Goal: Task Accomplishment & Management: Manage account settings

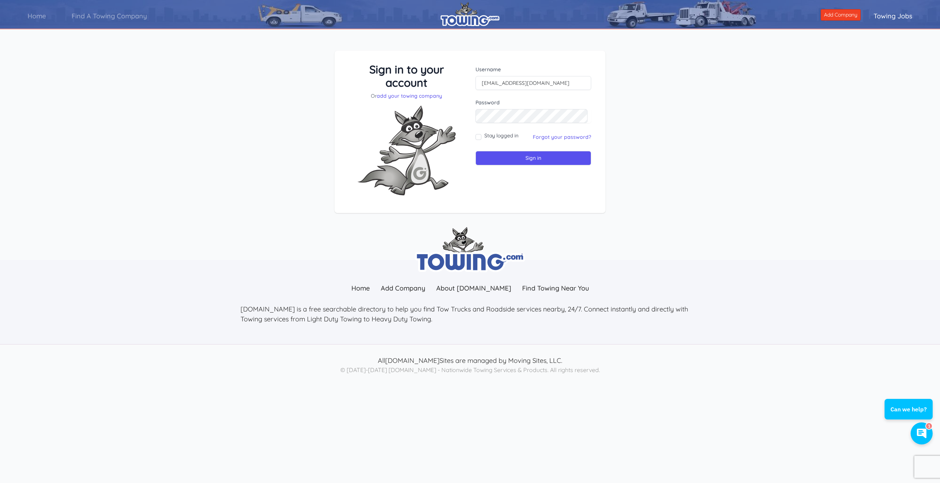
drag, startPoint x: 561, startPoint y: 82, endPoint x: 395, endPoint y: 109, distance: 168.1
click at [475, 90] on input "[EMAIL_ADDRESS][DOMAIN_NAME]" at bounding box center [533, 83] width 116 height 14
type input "https://www.youtube.com/watch?v=JDUgUU7Cpwc"
click at [560, 136] on link "Forgot your password?" at bounding box center [562, 137] width 58 height 7
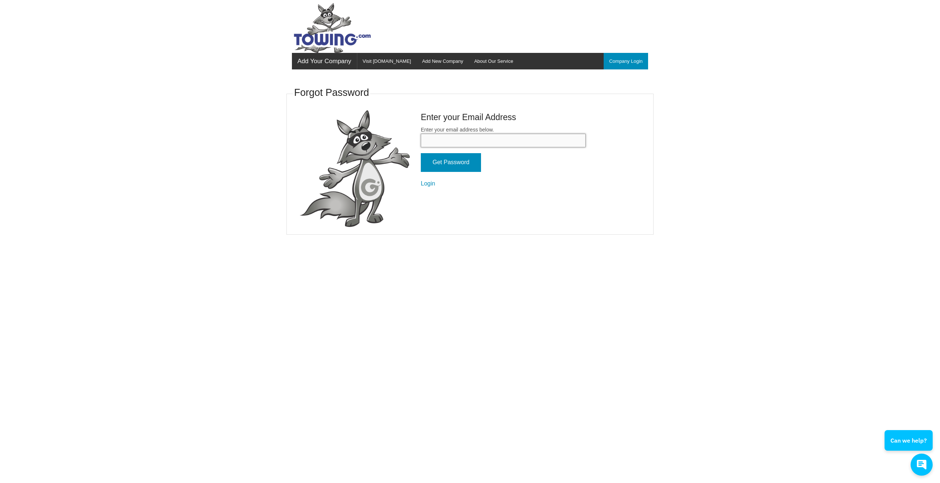
click at [508, 140] on input "Enter your email address below." at bounding box center [503, 141] width 165 height 14
paste input "https://www.youtube.com/watch?v=JDUgUU7Cpwc"
drag, startPoint x: 555, startPoint y: 139, endPoint x: 283, endPoint y: 174, distance: 274.6
click at [421, 147] on input "https://www.youtube.com/watch?v=JDUgUU7Cpwc" at bounding box center [503, 141] width 165 height 14
type input "[EMAIL_ADDRESS][DOMAIN_NAME]"
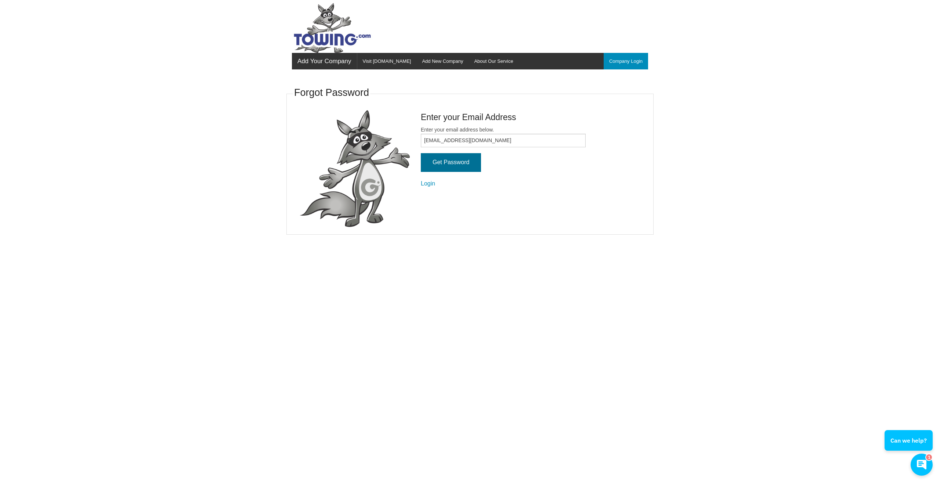
click at [467, 165] on input "Get Password" at bounding box center [451, 162] width 60 height 19
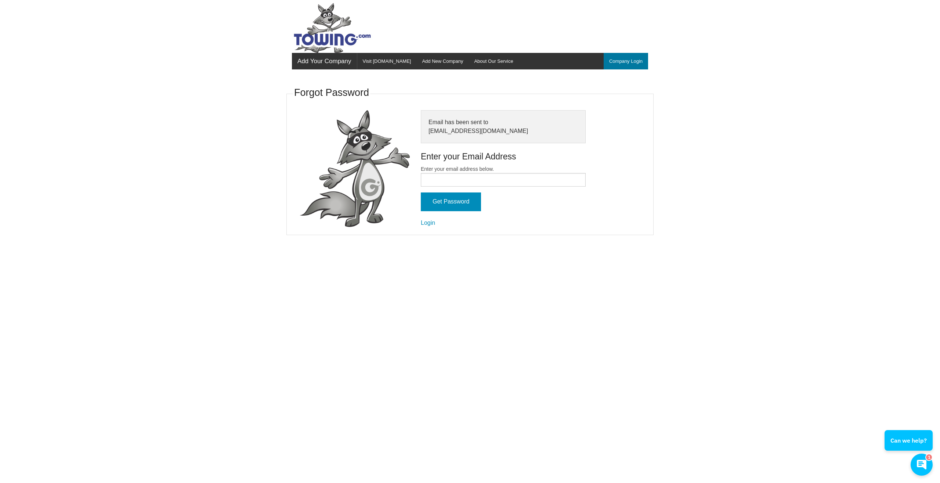
click at [631, 64] on link "Company Login" at bounding box center [626, 61] width 44 height 17
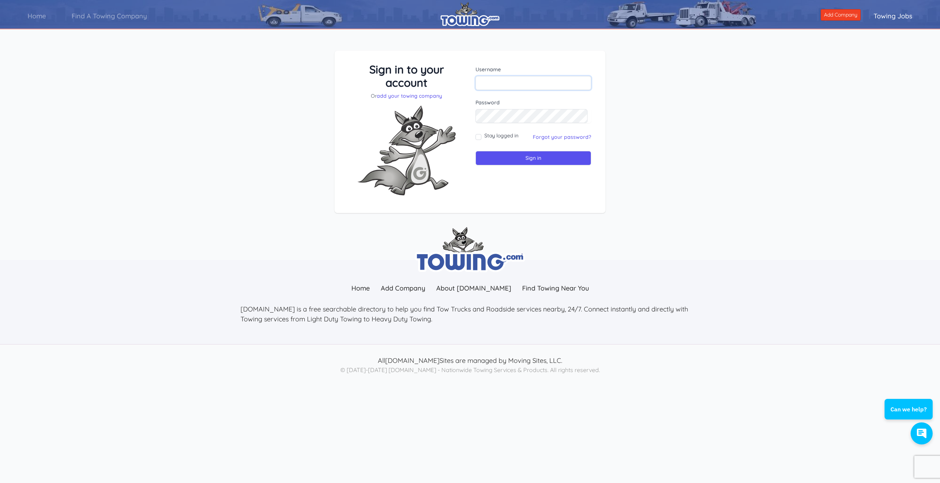
click at [518, 84] on input "text" at bounding box center [533, 83] width 116 height 14
paste input "Patriotrecovery"
type input "Patriotrecovery"
click at [534, 159] on input "Sign in" at bounding box center [533, 158] width 116 height 14
click at [550, 159] on input "Sign in" at bounding box center [533, 158] width 116 height 14
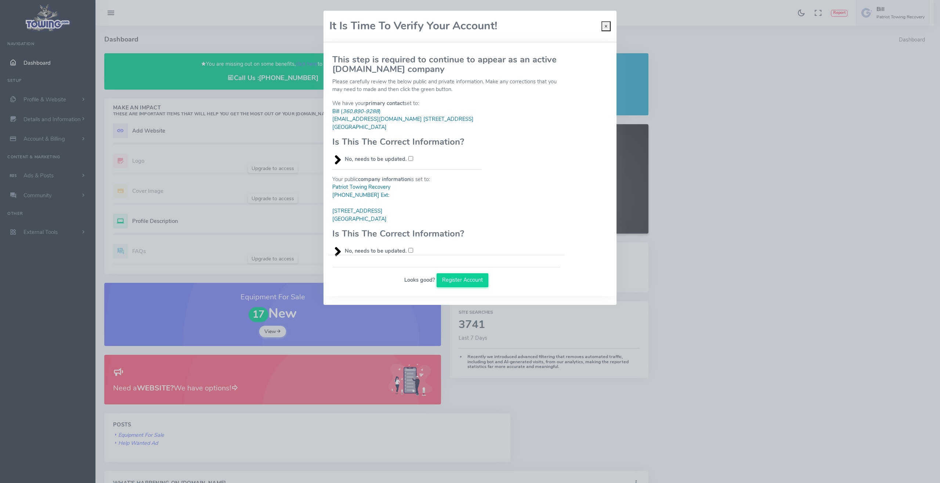
select select "WA"
click at [411, 159] on input "No, needs to be updated." at bounding box center [410, 158] width 5 height 5
checkbox input "true"
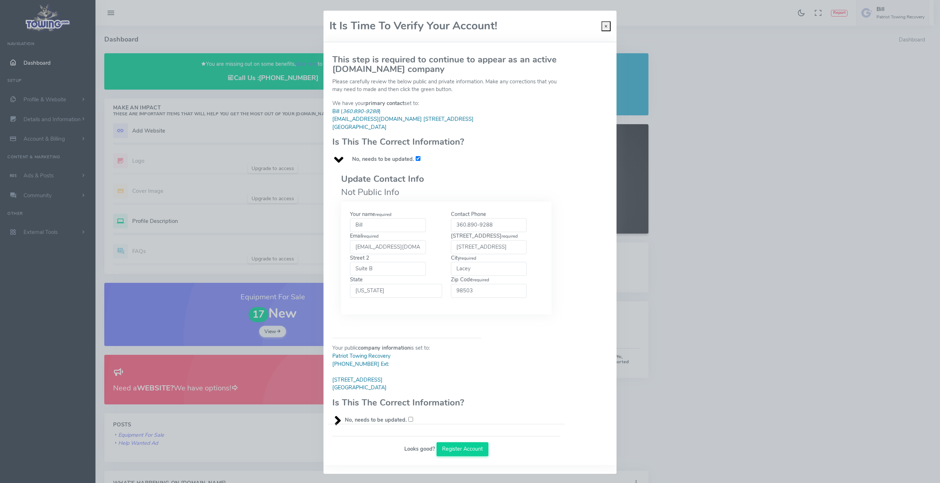
drag, startPoint x: 496, startPoint y: 224, endPoint x: 430, endPoint y: 231, distance: 66.1
click at [430, 231] on div "Your name required Bill Contact Phone 360.890-9288 required required Suite B re…" at bounding box center [446, 257] width 202 height 95
drag, startPoint x: 480, startPoint y: 225, endPoint x: 447, endPoint y: 225, distance: 32.7
click at [451, 225] on input "360.890-9288" at bounding box center [489, 225] width 76 height 14
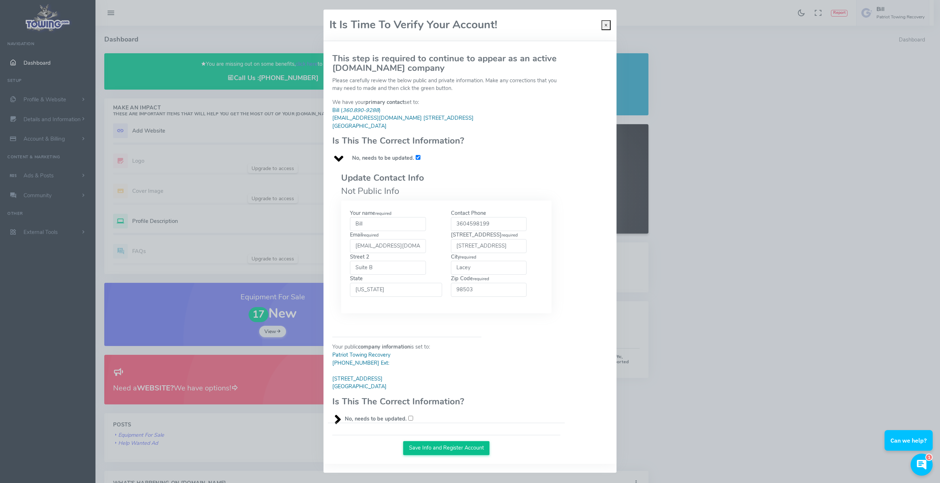
type input "3604598199"
click at [460, 449] on button "Save Info and Register Account" at bounding box center [446, 448] width 86 height 14
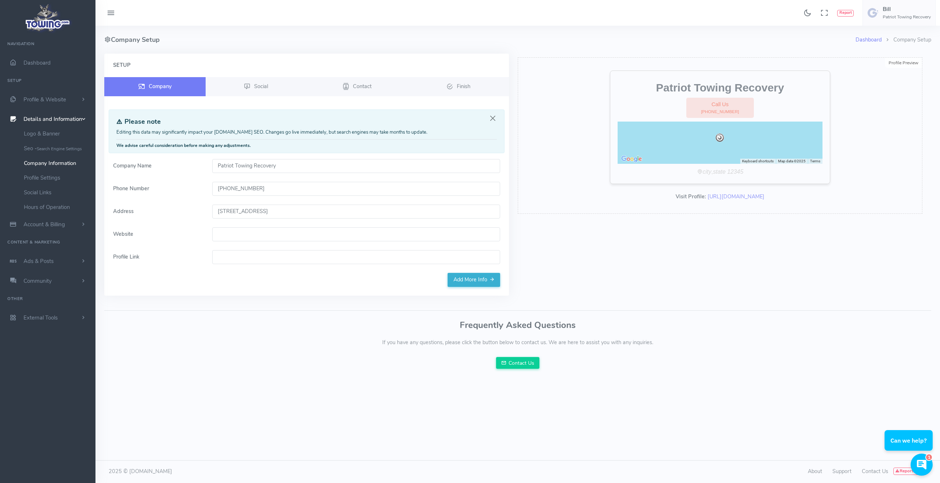
click at [259, 236] on input "Website" at bounding box center [356, 234] width 288 height 14
paste input "https://www.patriottowing.com/"
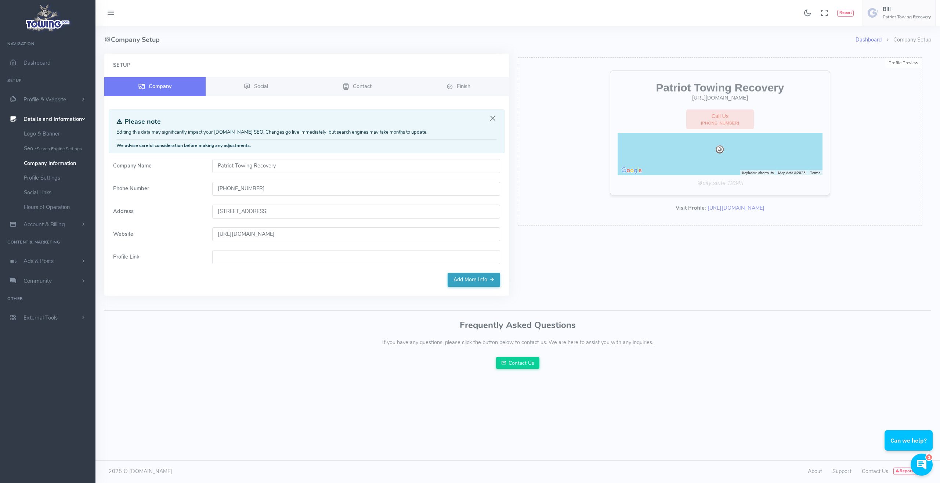
type input "https://www.patriottowing.com/"
click at [472, 278] on link "Add More Info" at bounding box center [473, 280] width 52 height 14
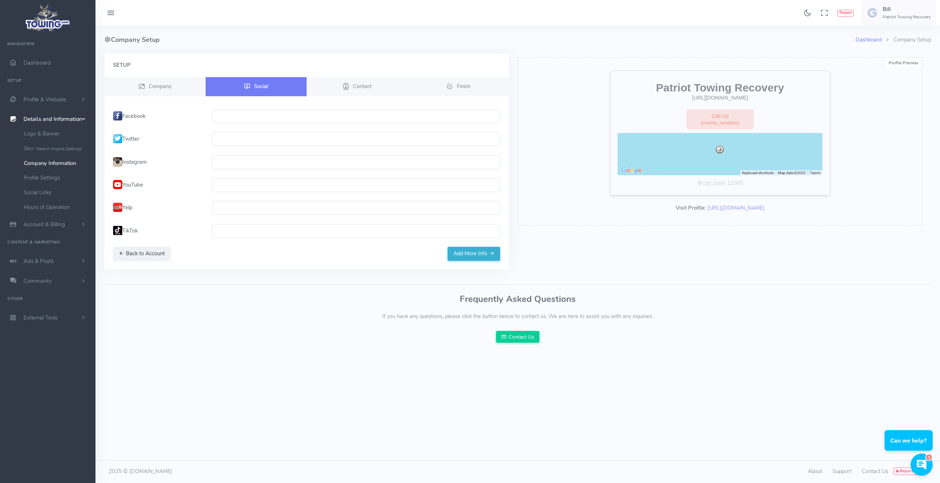
click at [224, 118] on input "text" at bounding box center [356, 116] width 288 height 14
paste input "https://www.patriottowing.com/"
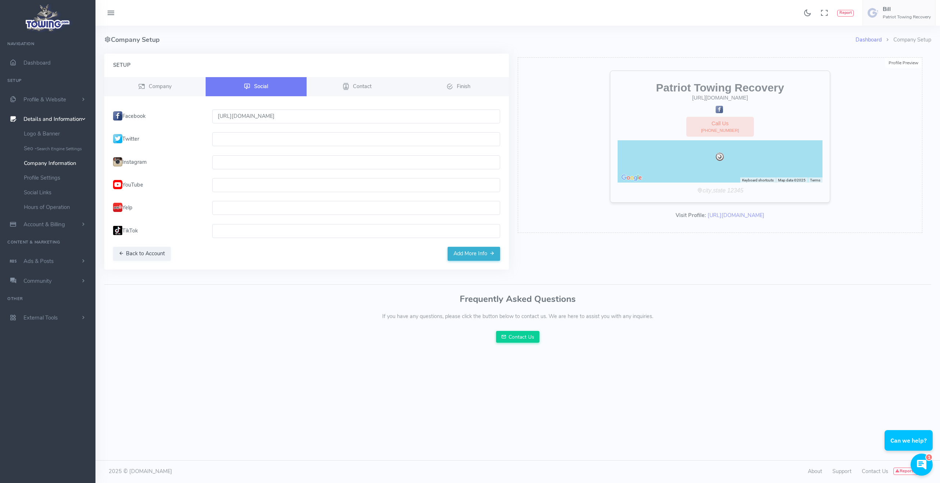
drag, startPoint x: 301, startPoint y: 116, endPoint x: 187, endPoint y: 123, distance: 113.6
click at [212, 123] on input "https://www.patriottowing.com/" at bounding box center [356, 116] width 288 height 14
paste input "facebook.com/patriottowingrecovery"
type input "https://www.facebook.com/patriottowingrecovery"
click at [365, 85] on span "Contact" at bounding box center [362, 85] width 19 height 7
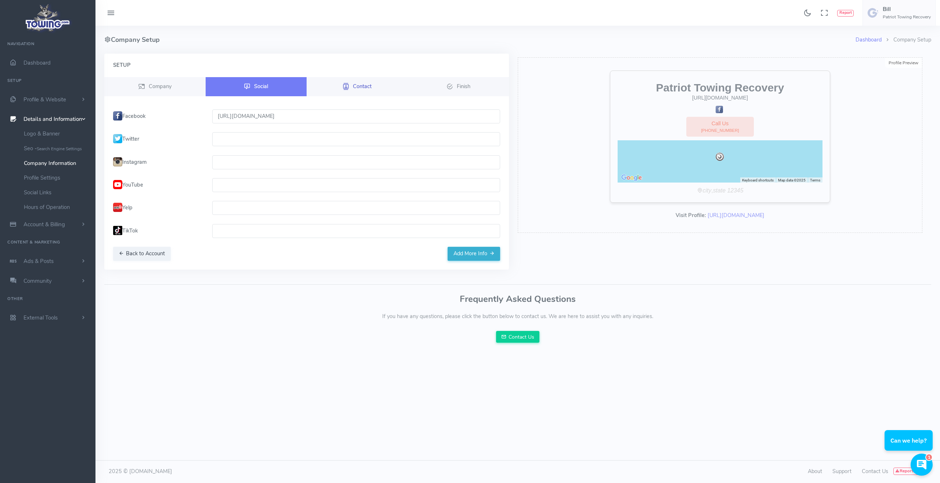
click at [363, 87] on span "Contact" at bounding box center [362, 85] width 19 height 7
click at [256, 210] on input "text" at bounding box center [356, 208] width 288 height 14
paste input "https://www.yelp.com/biz/patriot-towing-recovery-lacey"
type input "https://www.yelp.com/biz/patriot-towing-recovery-lacey"
click at [467, 259] on button "Add More Info" at bounding box center [473, 254] width 52 height 14
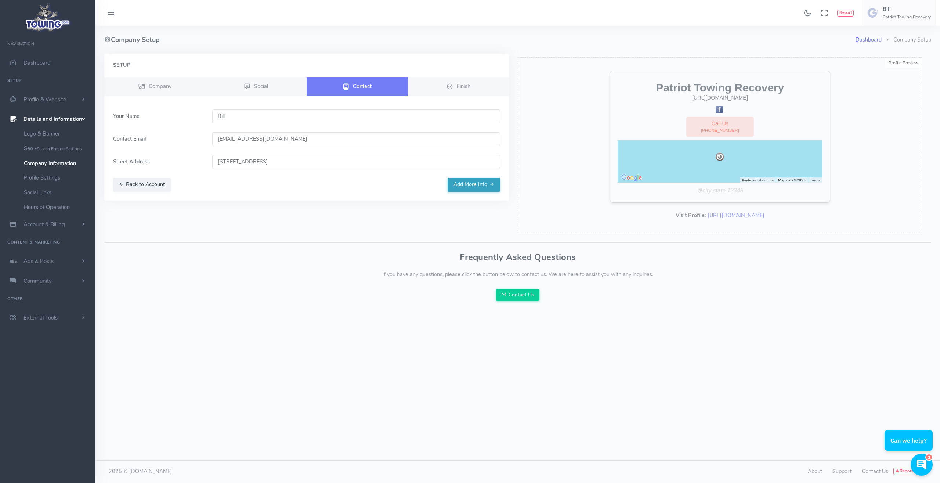
click at [466, 187] on button "Add More Info" at bounding box center [473, 185] width 52 height 14
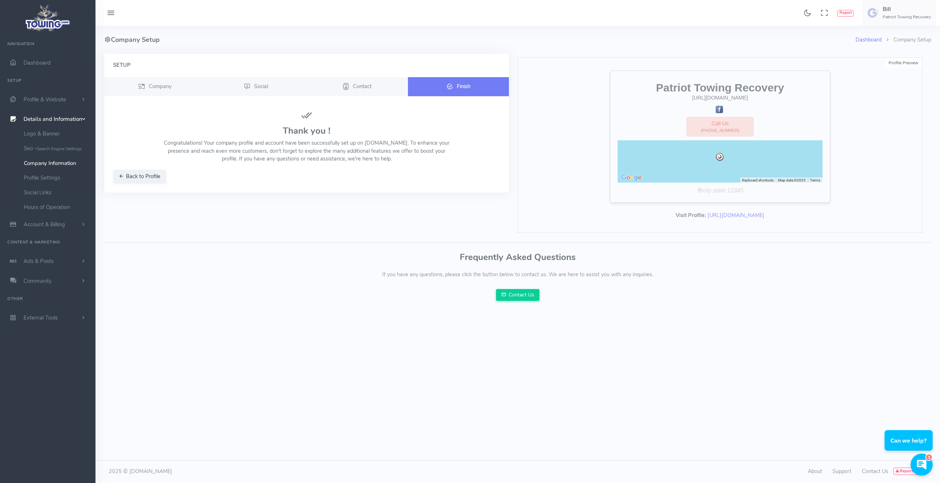
click at [467, 87] on span "Finish" at bounding box center [464, 85] width 14 height 7
click at [49, 99] on span "Profile & Website" at bounding box center [44, 99] width 43 height 7
click at [37, 63] on span "Dashboard" at bounding box center [36, 62] width 27 height 7
click at [42, 101] on span "Profile & Website" at bounding box center [44, 99] width 43 height 7
click at [43, 102] on span "Profile & Website" at bounding box center [44, 99] width 43 height 7
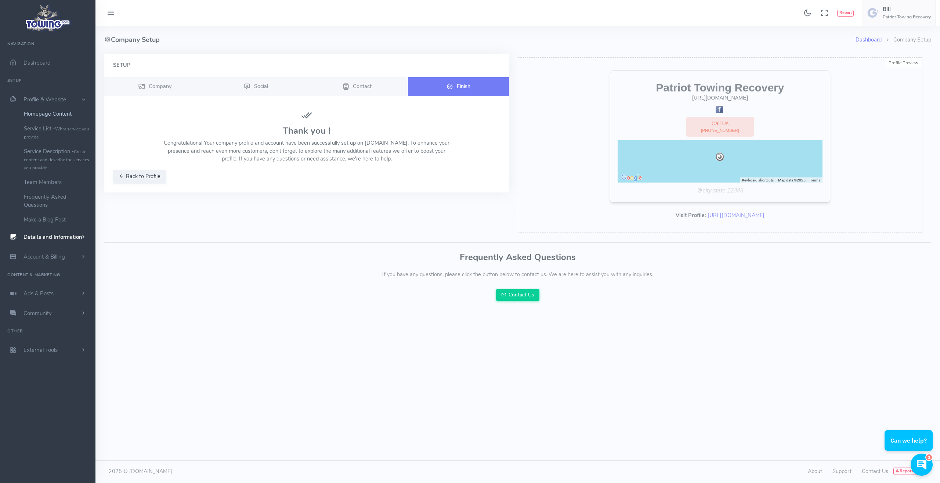
click at [42, 116] on link "Homepage Content" at bounding box center [56, 113] width 77 height 15
click at [44, 131] on link "Service List - What service you provide" at bounding box center [56, 132] width 77 height 23
click at [469, 88] on span "Finish" at bounding box center [464, 85] width 14 height 7
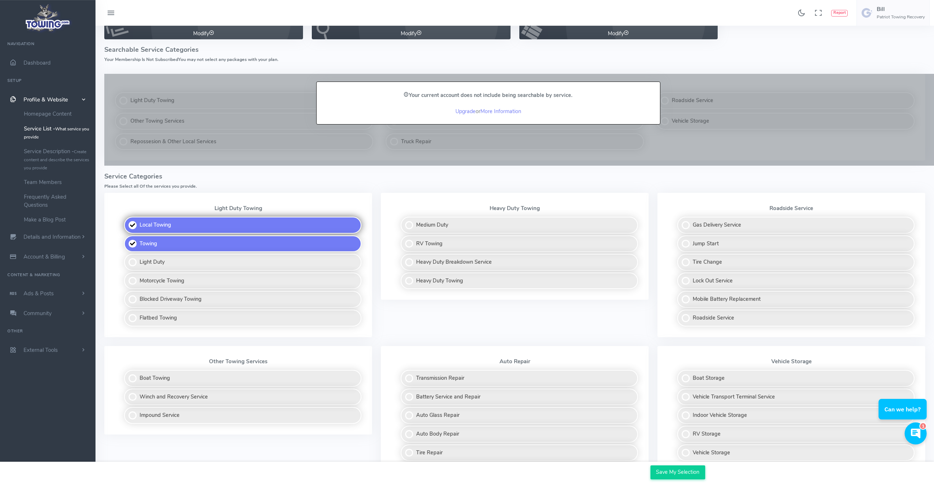
scroll to position [75, 0]
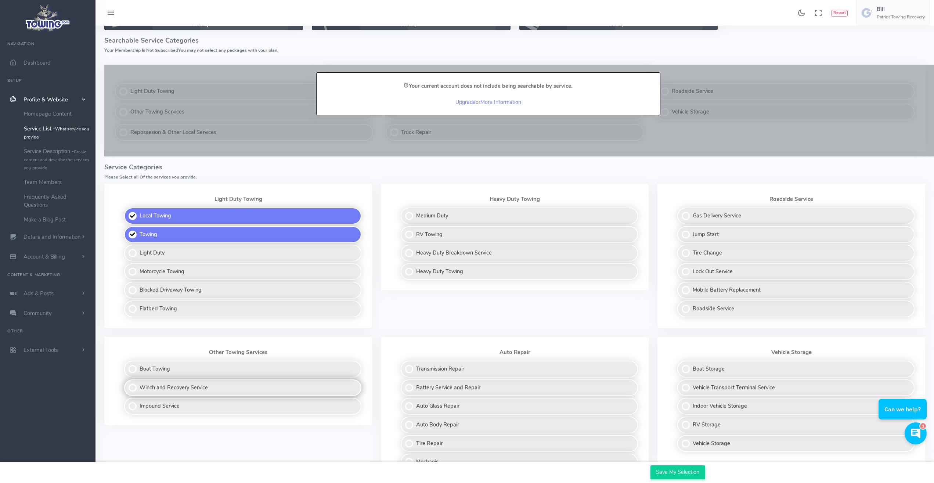
click at [132, 388] on label "Winch and Recovery Service" at bounding box center [242, 387] width 237 height 17
click at [127, 384] on input "Winch and Recovery Service" at bounding box center [124, 381] width 5 height 5
checkbox input "true"
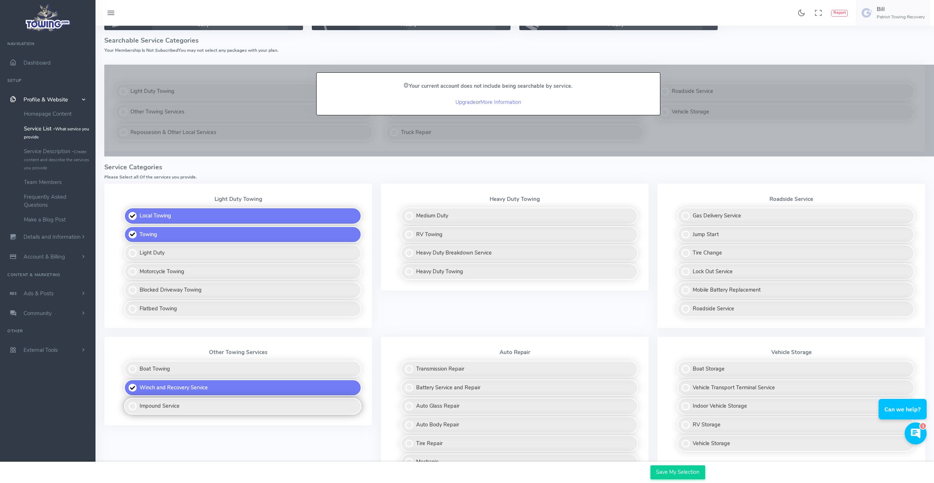
click at [132, 408] on label "Impound Service" at bounding box center [242, 406] width 237 height 17
click at [127, 402] on input "Impound Service" at bounding box center [124, 400] width 5 height 5
checkbox input "true"
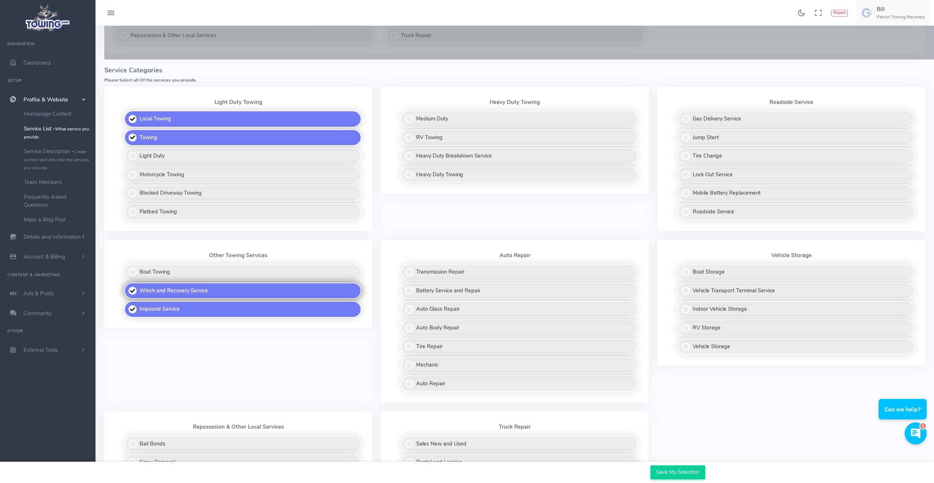
scroll to position [187, 0]
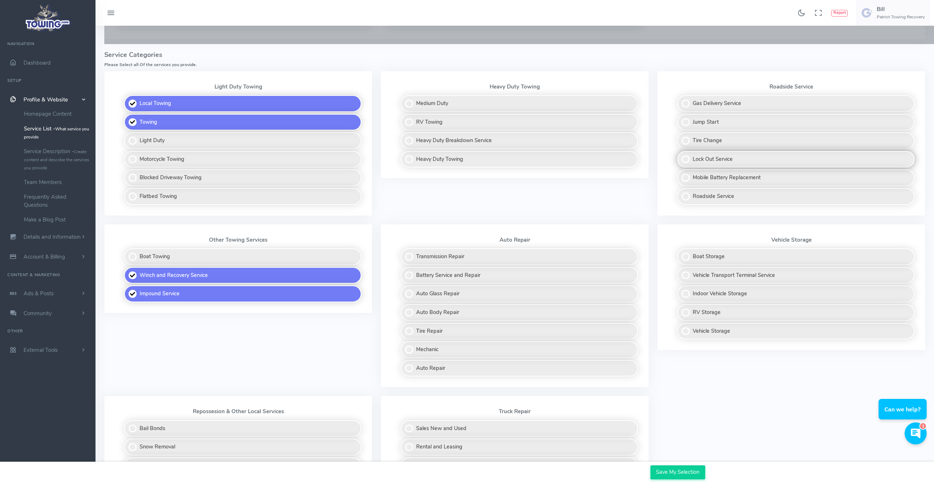
click at [687, 159] on label "Lock Out Service" at bounding box center [795, 159] width 237 height 17
click at [680, 156] on input "Lock Out Service" at bounding box center [677, 153] width 5 height 5
checkbox input "true"
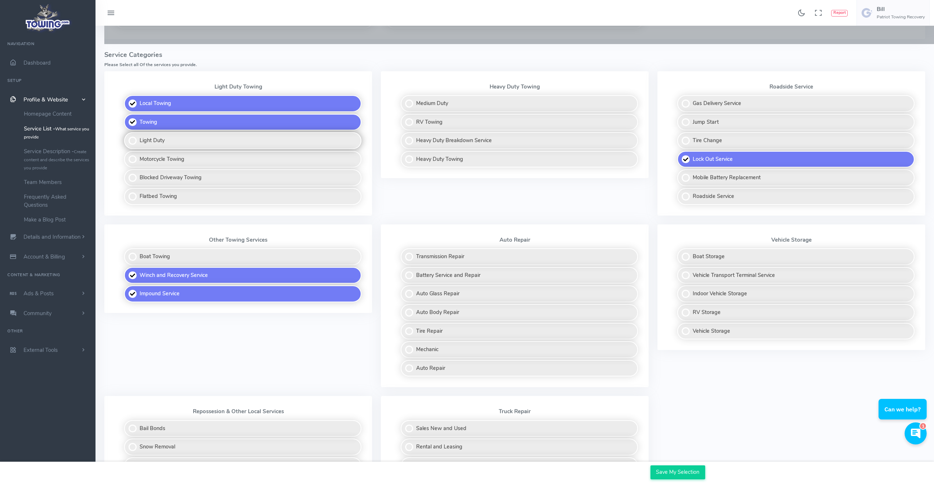
click at [130, 140] on label "Light Duty" at bounding box center [242, 140] width 237 height 17
click at [127, 137] on input "Light Duty" at bounding box center [124, 134] width 5 height 5
checkbox input "true"
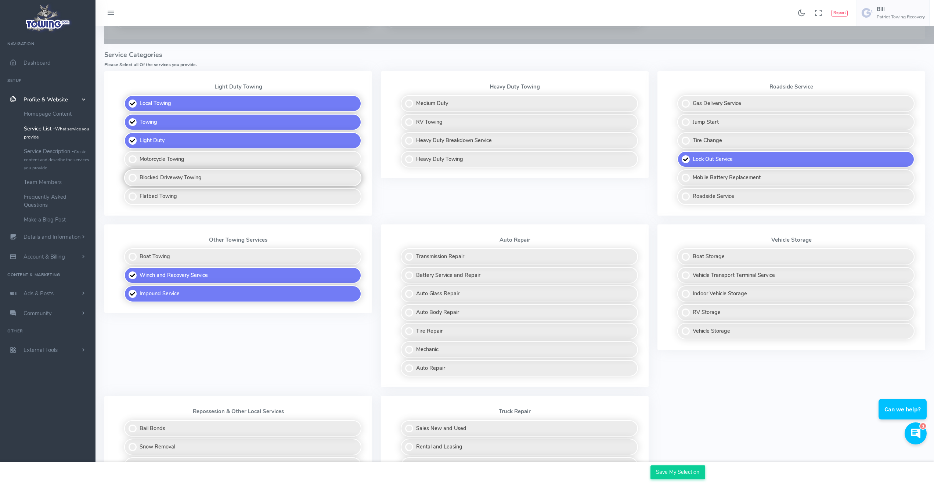
click at [134, 178] on label "Blocked Driveway Towing" at bounding box center [242, 177] width 237 height 17
click at [127, 174] on input "Blocked Driveway Towing" at bounding box center [124, 171] width 5 height 5
checkbox input "true"
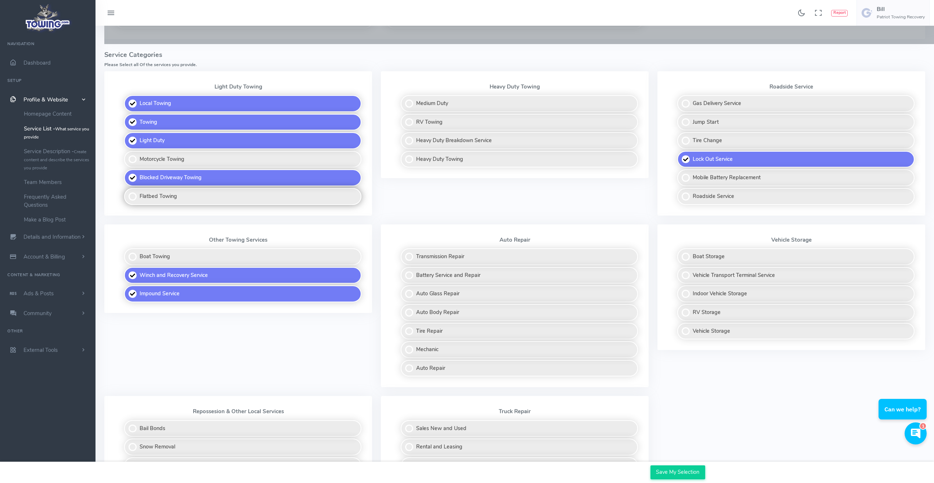
click at [135, 196] on label "Flatbed Towing" at bounding box center [242, 196] width 237 height 17
click at [127, 193] on input "Flatbed Towing" at bounding box center [124, 190] width 5 height 5
checkbox input "true"
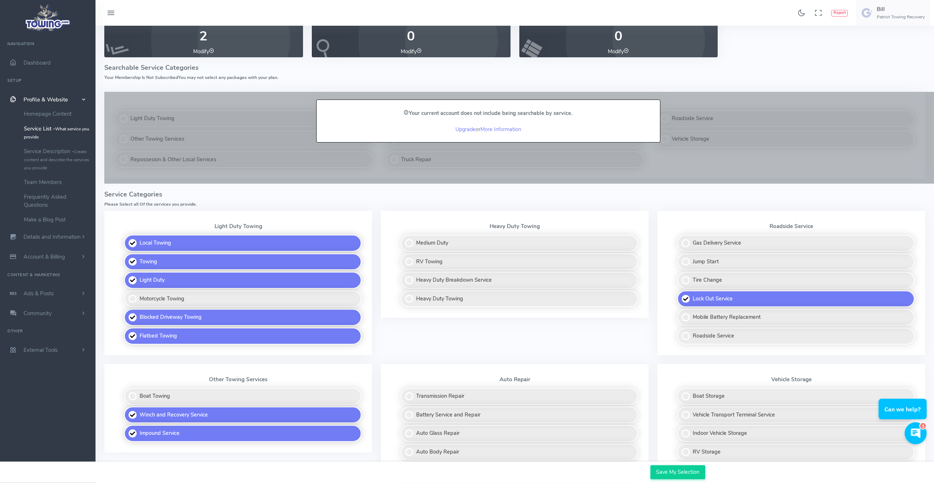
scroll to position [150, 0]
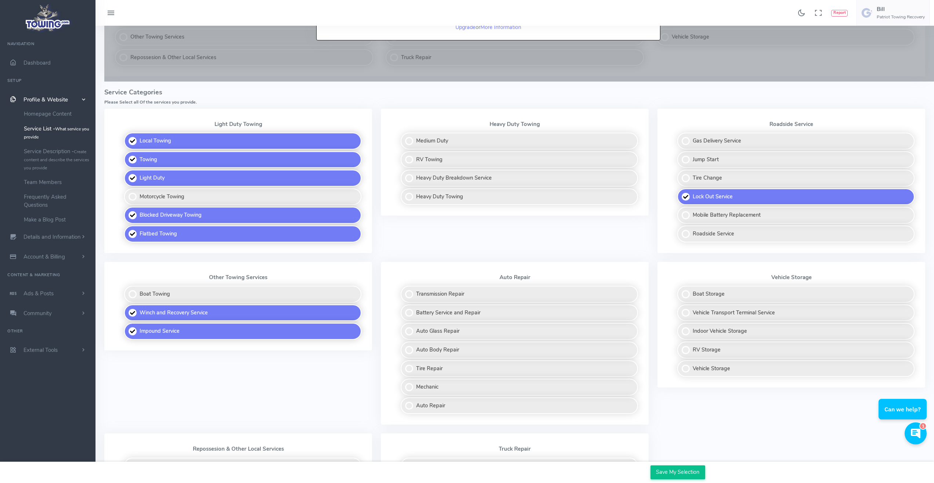
click at [682, 474] on input "Save My Selection" at bounding box center [677, 472] width 55 height 14
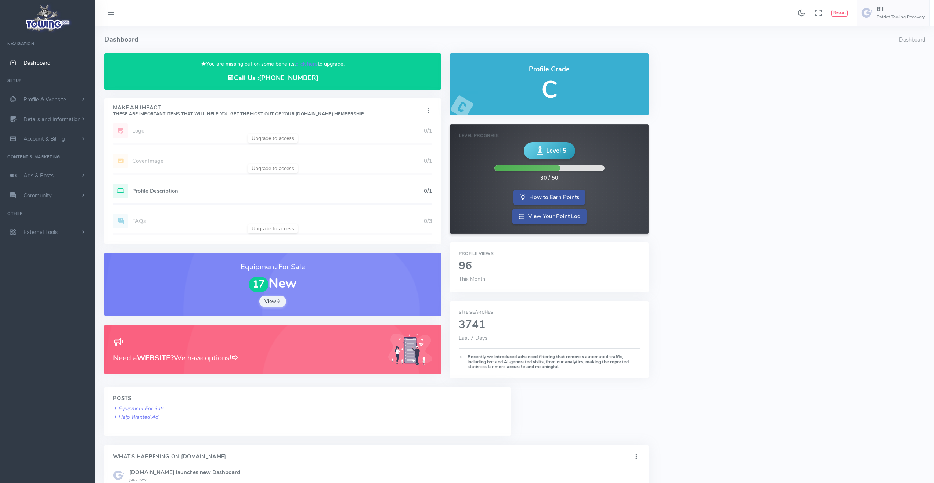
click at [168, 191] on h5 "Profile Description" at bounding box center [277, 191] width 291 height 6
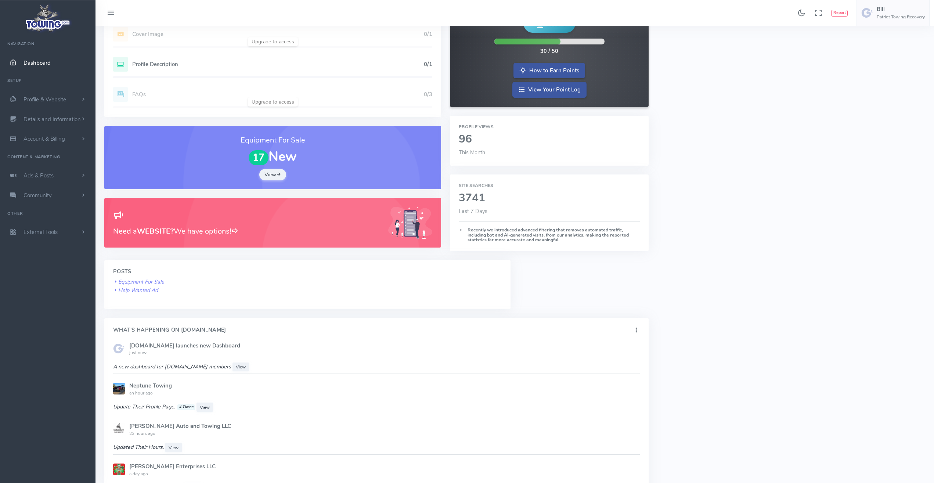
scroll to position [150, 0]
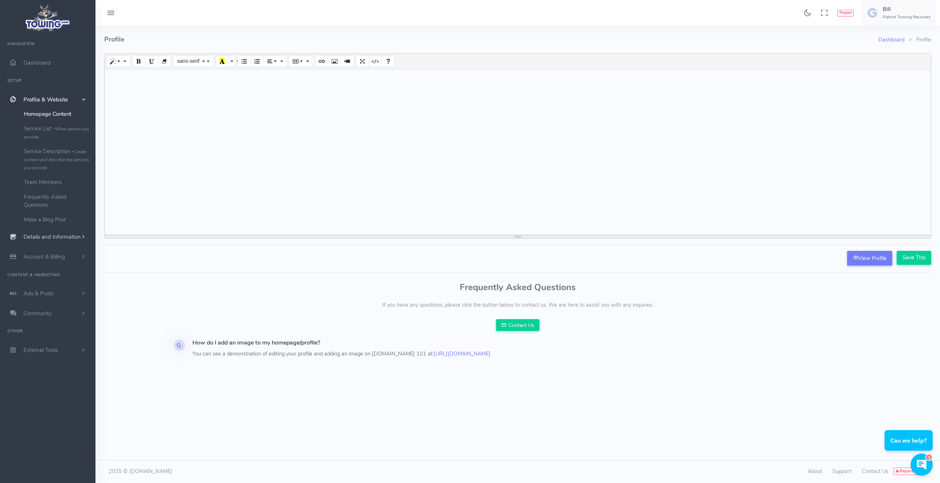
click at [59, 236] on span "Details and Information" at bounding box center [51, 236] width 57 height 7
click at [48, 131] on link "Logo & Banner" at bounding box center [56, 133] width 77 height 15
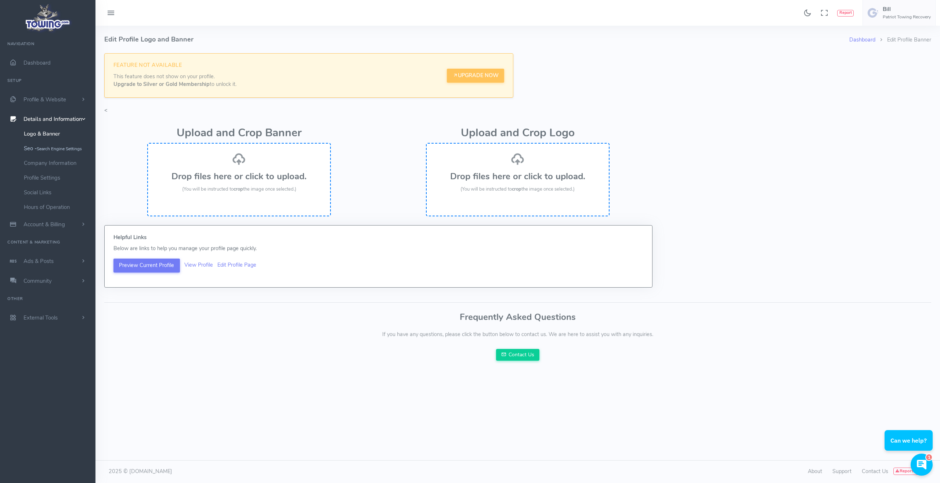
click at [59, 148] on small "Search Engine Settings" at bounding box center [59, 149] width 45 height 6
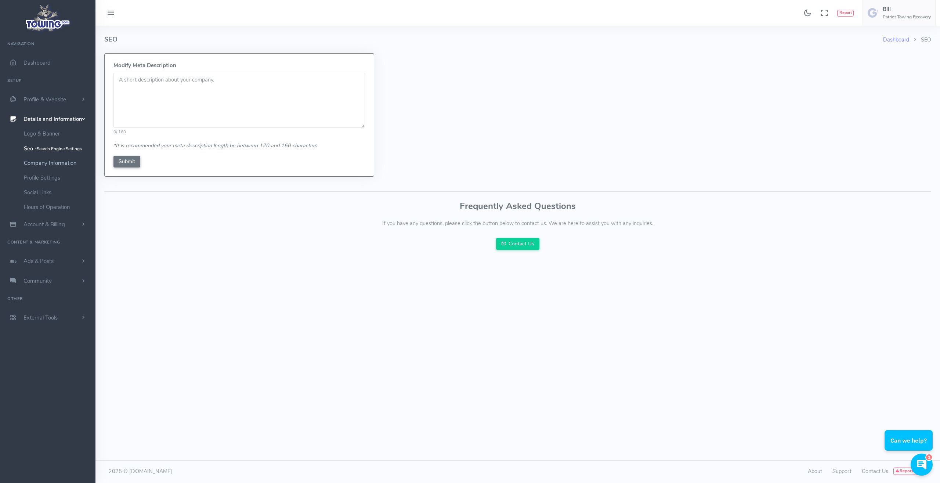
click at [54, 163] on link "Company Information" at bounding box center [56, 163] width 77 height 15
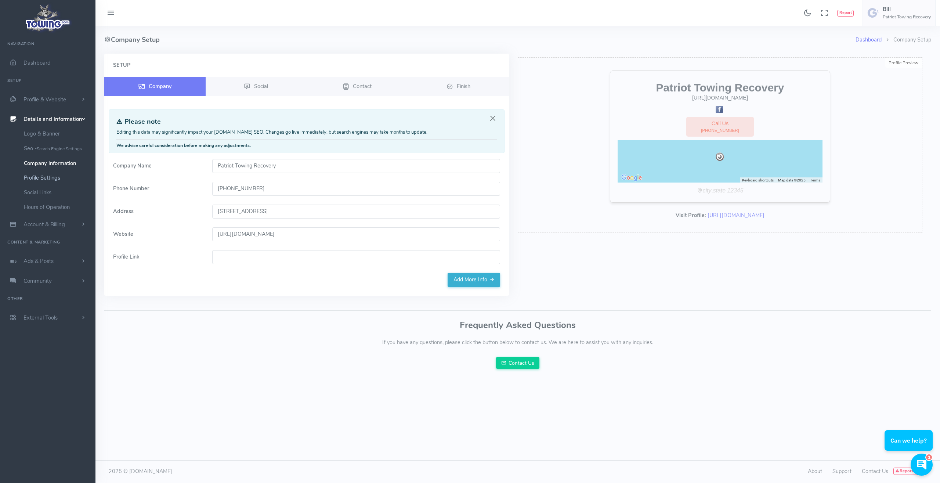
click at [51, 178] on link "Profile Settings" at bounding box center [56, 177] width 77 height 15
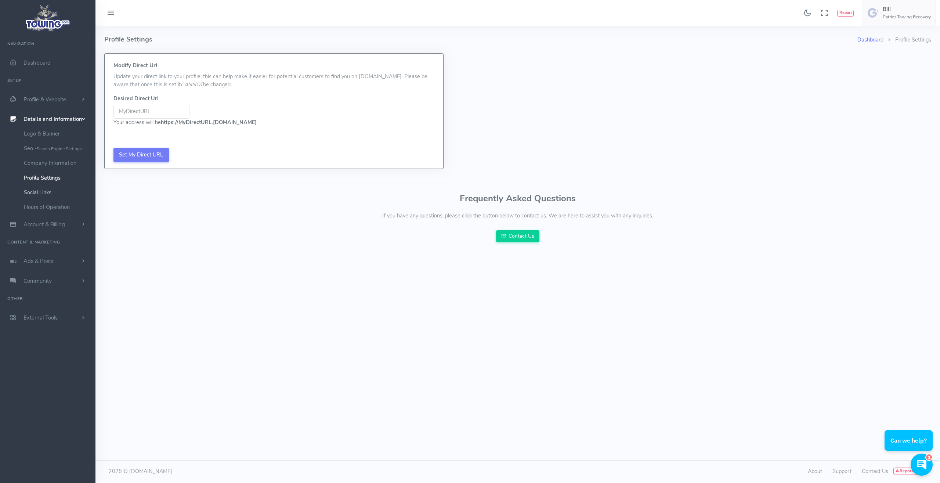
click at [49, 193] on link "Social Links" at bounding box center [56, 192] width 77 height 15
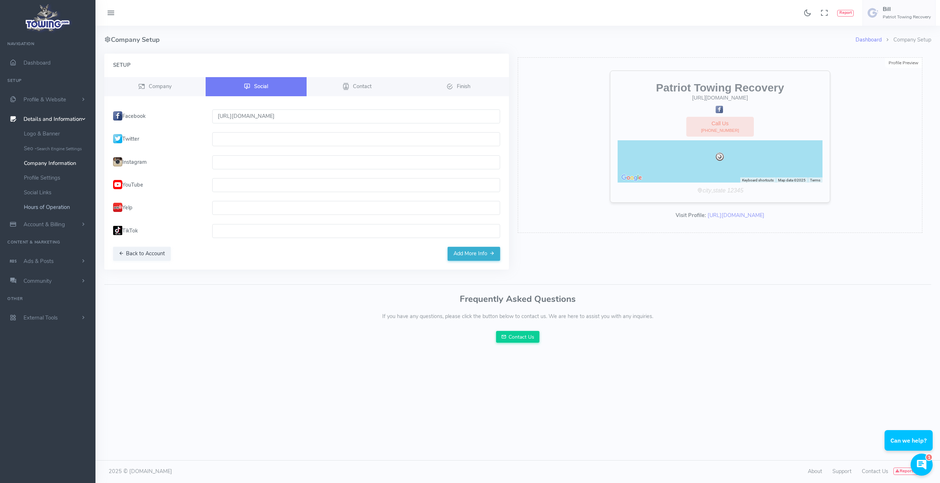
click at [52, 206] on link "Hours of Operation" at bounding box center [56, 207] width 77 height 15
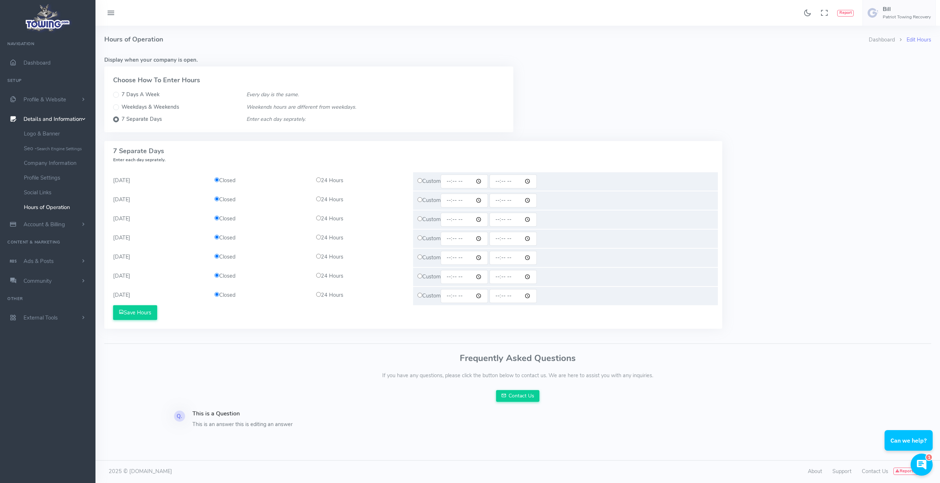
click at [318, 179] on input "radio" at bounding box center [318, 179] width 5 height 5
radio input "true"
click at [318, 197] on input "radio" at bounding box center [318, 198] width 5 height 5
radio input "true"
click at [318, 220] on input "radio" at bounding box center [318, 217] width 5 height 5
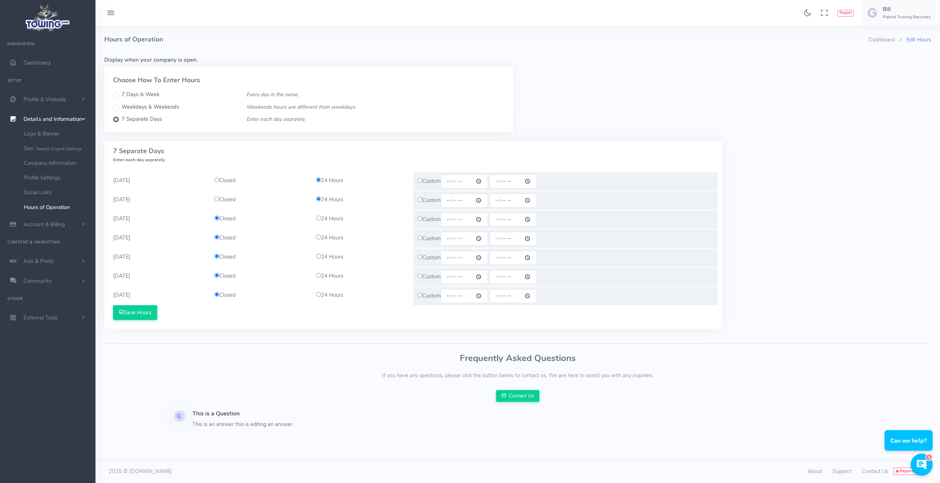
radio input "true"
click at [117, 93] on input "7 Days A Week" at bounding box center [116, 95] width 6 height 6
radio input "true"
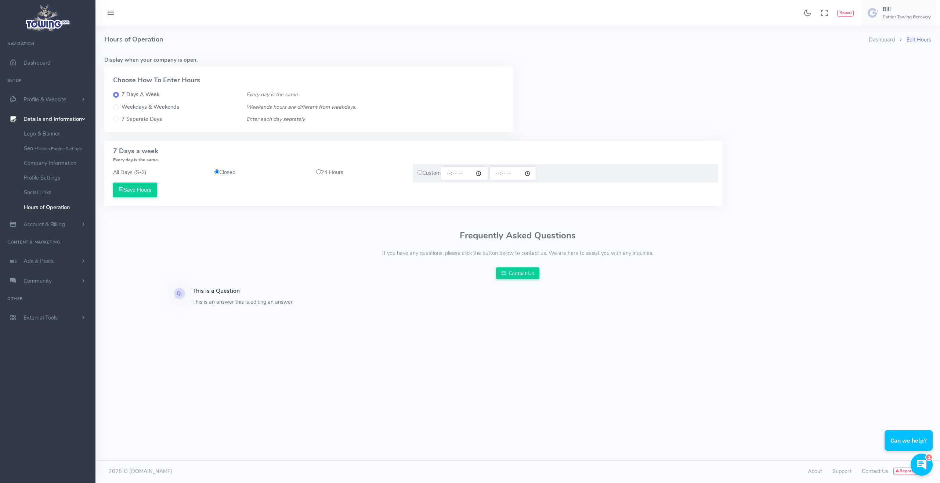
click at [318, 171] on input "radio" at bounding box center [318, 171] width 5 height 5
radio input "true"
click at [141, 190] on button "Save Hours" at bounding box center [135, 189] width 44 height 15
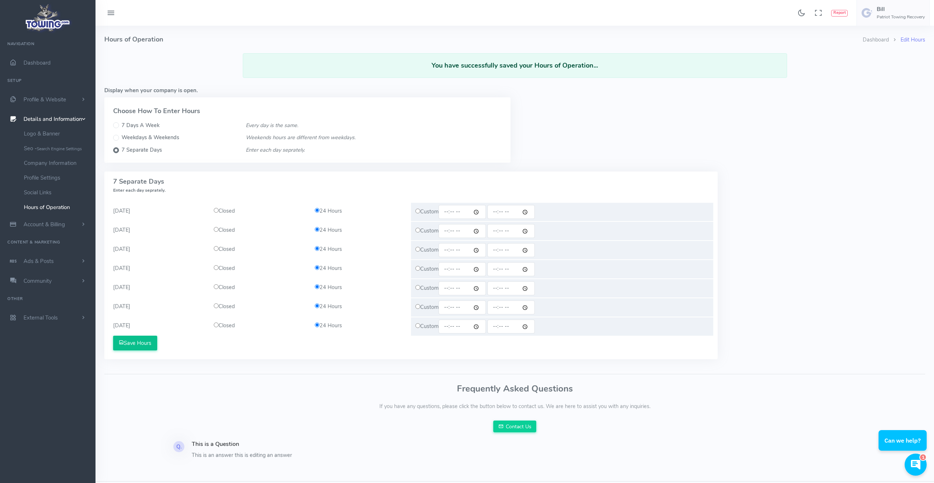
click at [141, 343] on button "Save Hours" at bounding box center [135, 343] width 44 height 15
click at [41, 63] on span "Dashboard" at bounding box center [36, 62] width 27 height 7
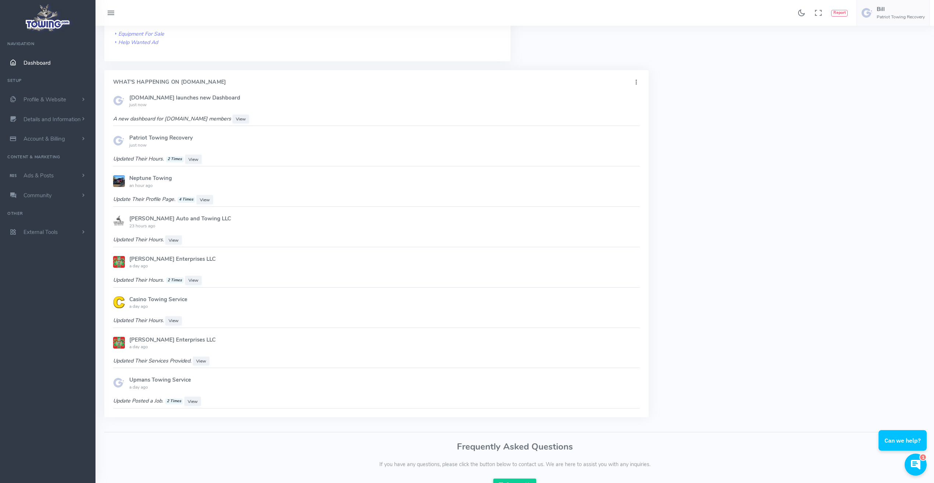
click at [81, 9] on span at bounding box center [47, 18] width 81 height 36
